Goal: Task Accomplishment & Management: Manage account settings

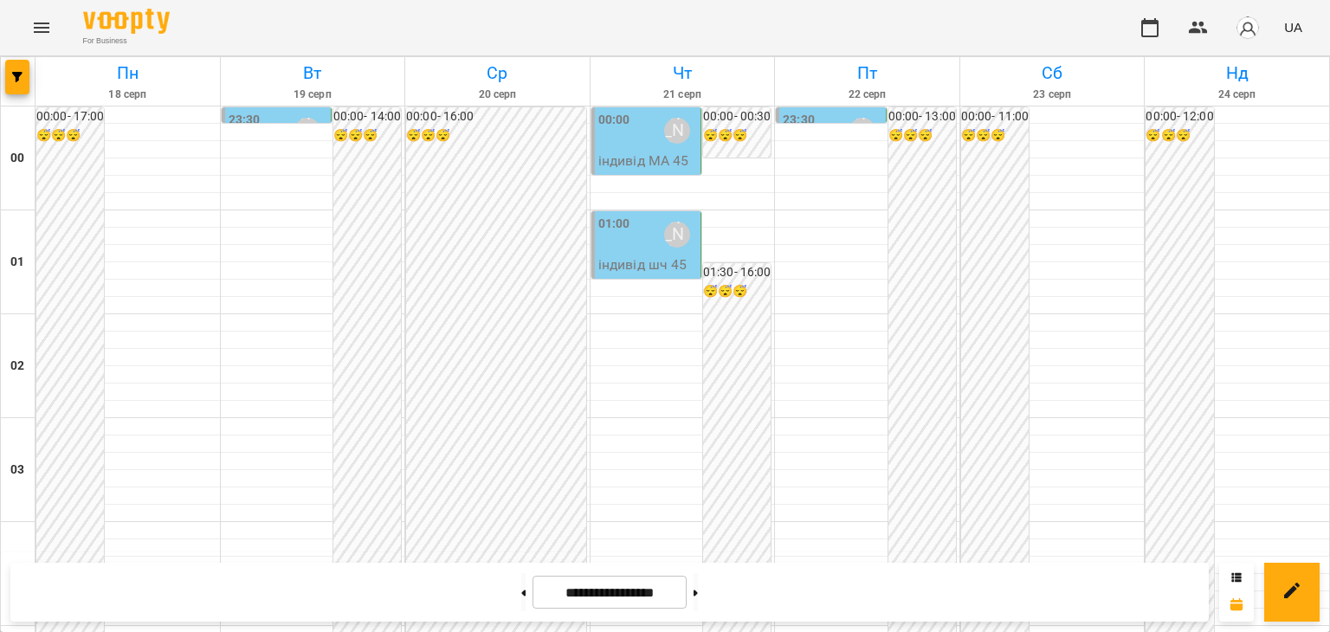
scroll to position [2047, 0]
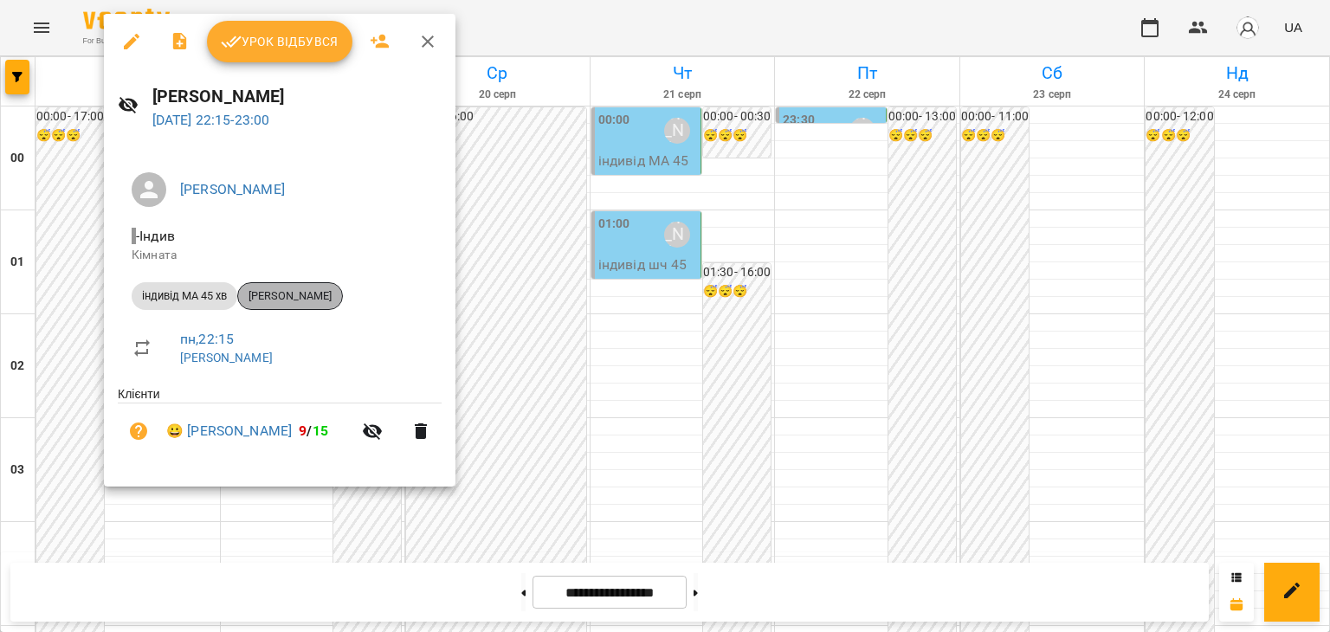
click at [301, 293] on span "[PERSON_NAME]" at bounding box center [290, 296] width 104 height 16
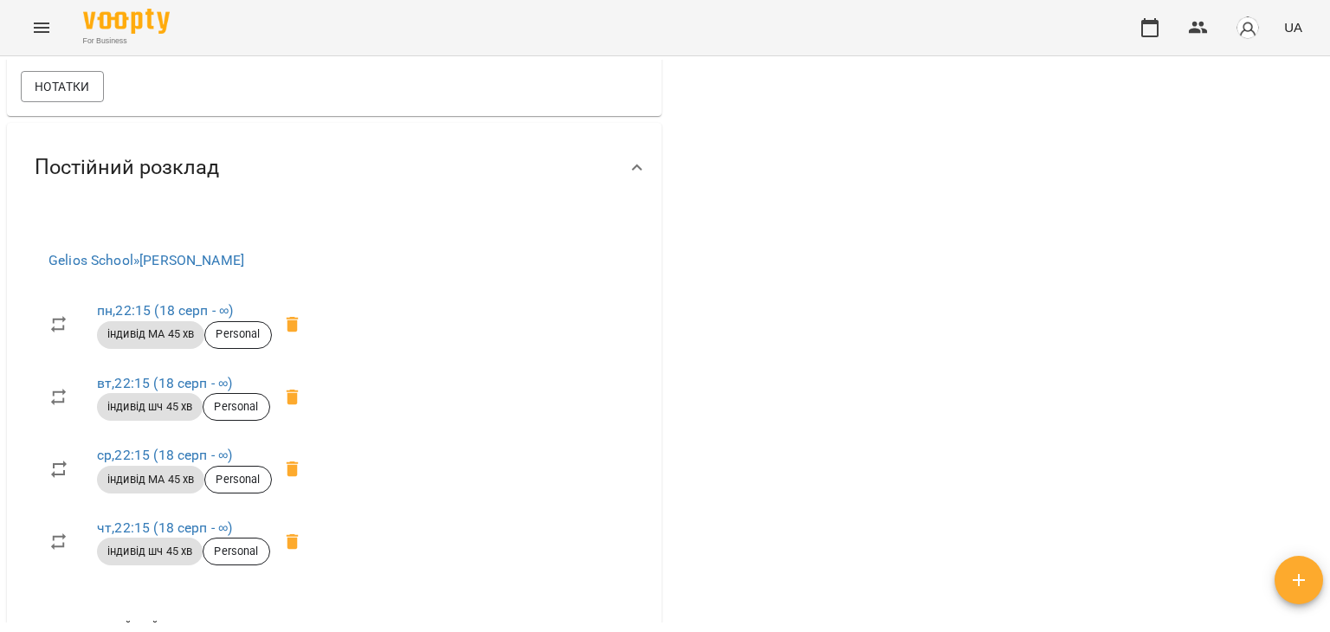
scroll to position [1039, 0]
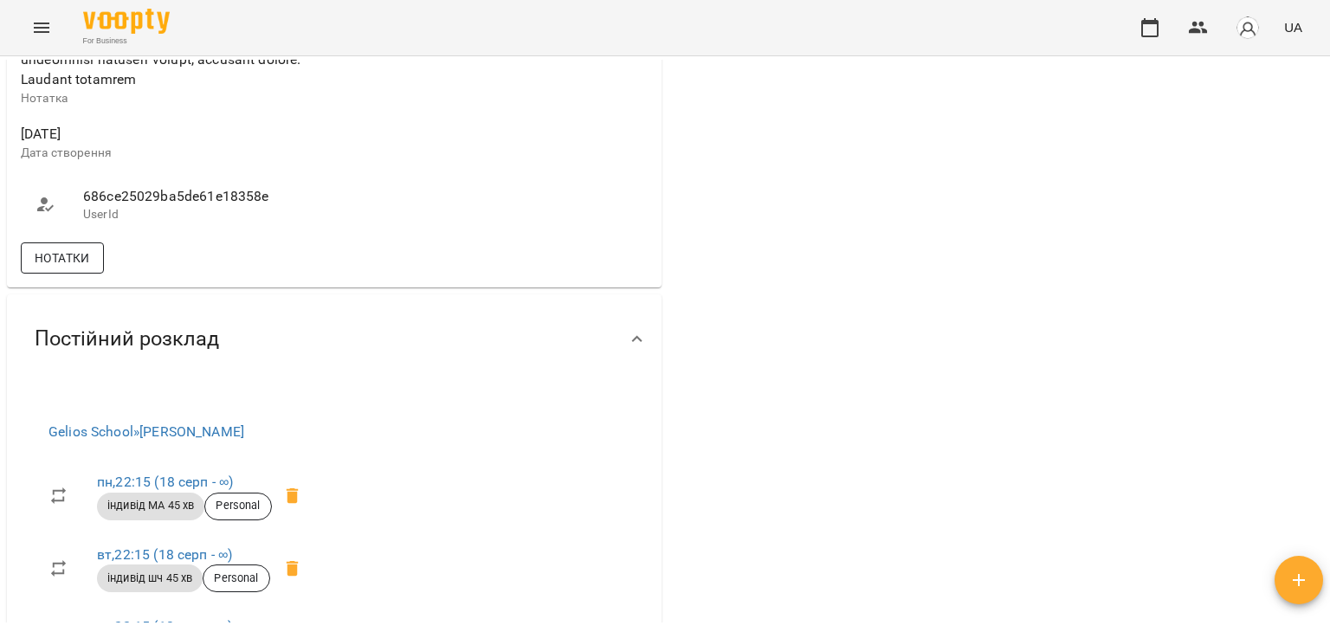
click at [73, 268] on span "Нотатки" at bounding box center [62, 258] width 55 height 21
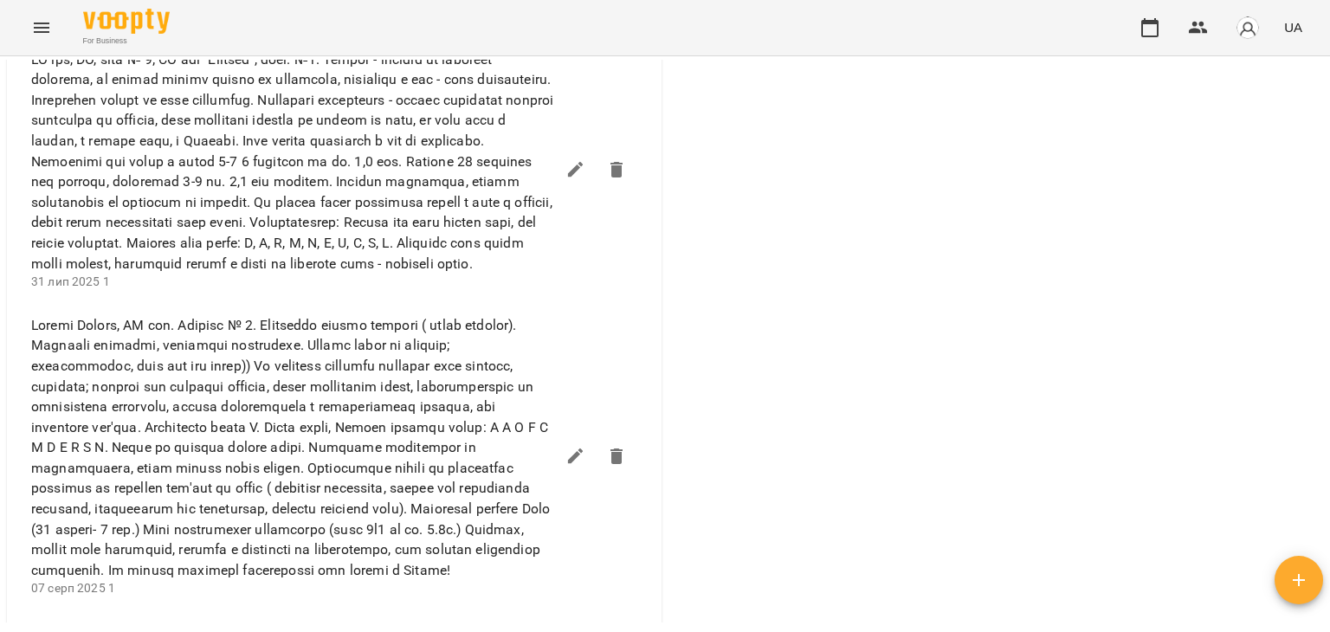
scroll to position [1472, 0]
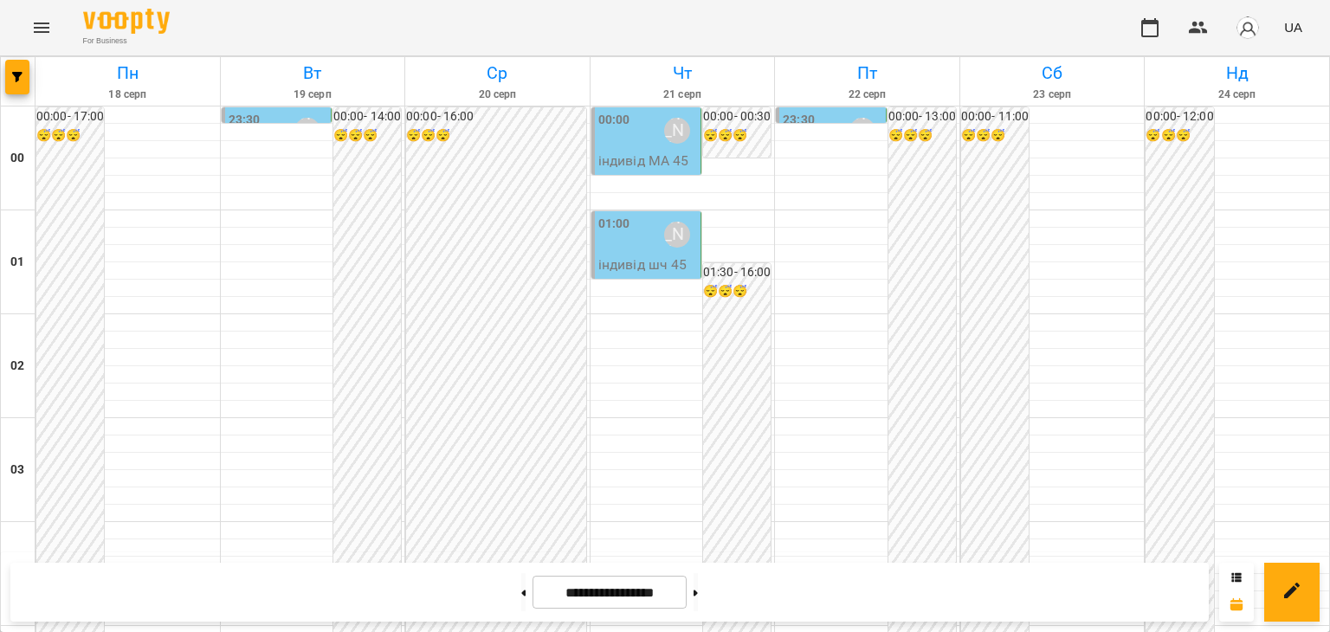
scroll to position [2047, 0]
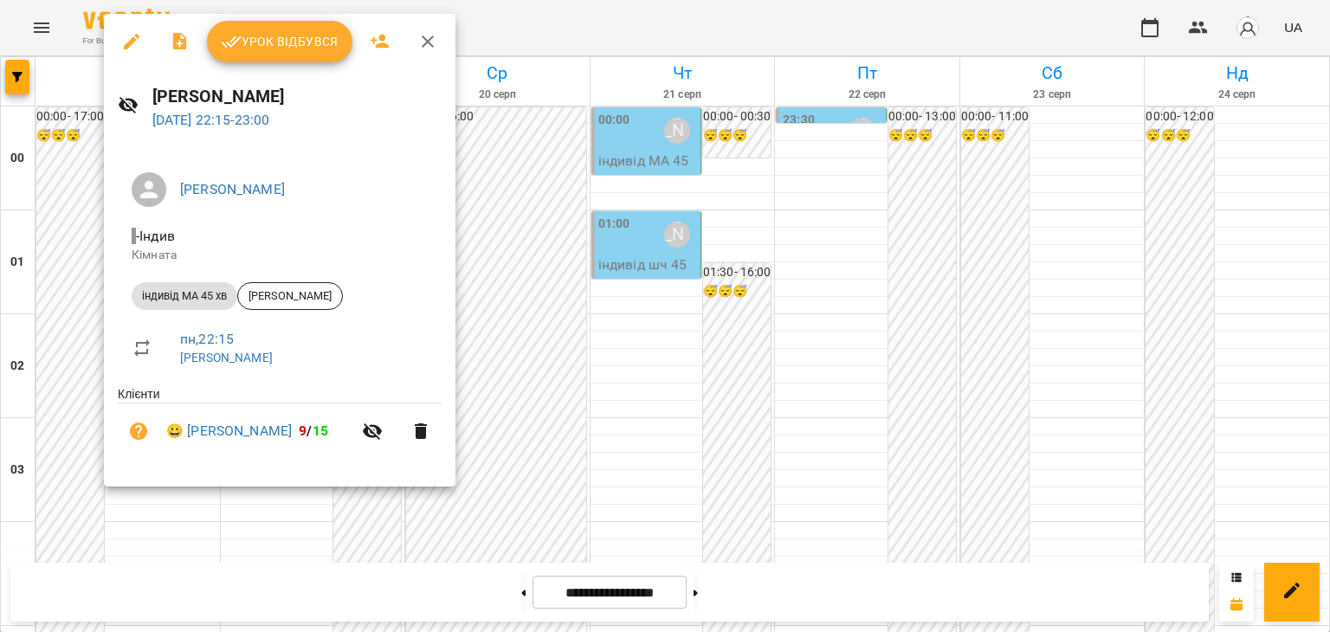
click at [528, 289] on div at bounding box center [665, 316] width 1330 height 632
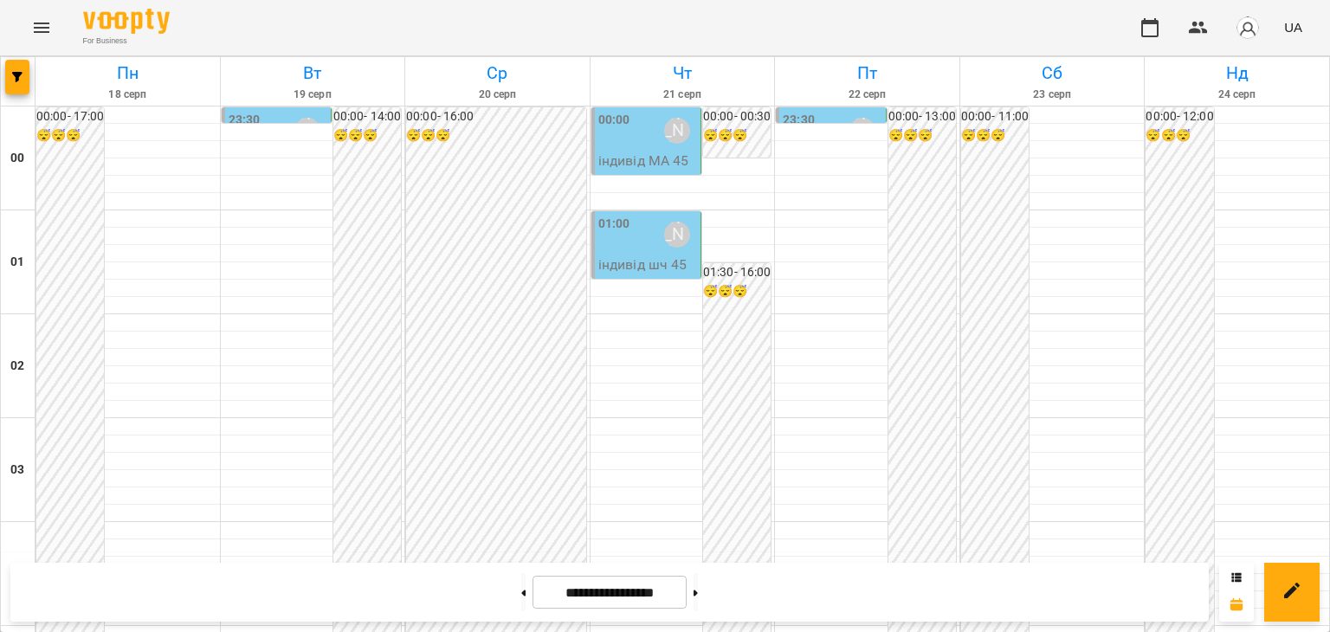
scroll to position [1787, 0]
